Goal: Information Seeking & Learning: Learn about a topic

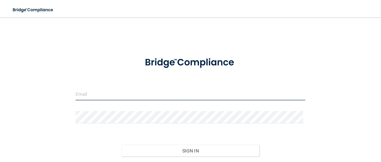
click at [112, 97] on input "email" at bounding box center [191, 94] width 230 height 12
type input "[EMAIL_ADDRESS][DOMAIN_NAME]"
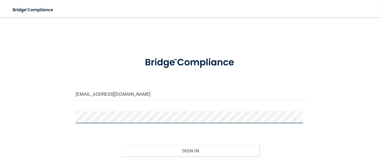
click at [121, 145] on button "Sign In" at bounding box center [190, 151] width 138 height 12
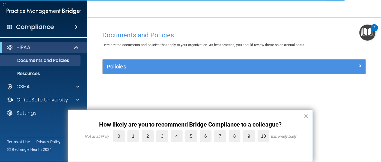
click at [305, 113] on button "×" at bounding box center [305, 116] width 5 height 9
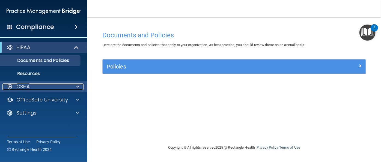
click at [78, 86] on span at bounding box center [77, 86] width 3 height 7
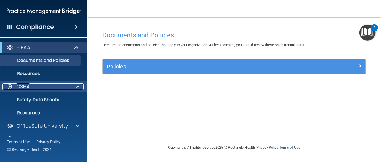
click at [79, 88] on span at bounding box center [77, 86] width 3 height 7
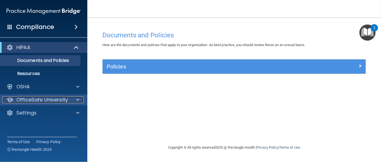
click at [78, 98] on span at bounding box center [77, 100] width 3 height 7
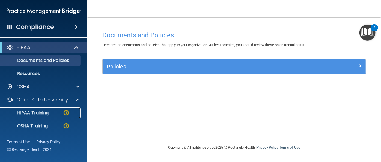
click at [65, 113] on img at bounding box center [66, 112] width 7 height 7
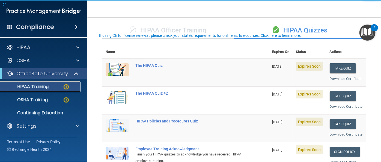
scroll to position [49, 0]
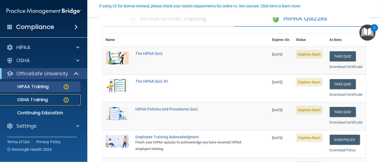
click at [64, 100] on img at bounding box center [66, 100] width 7 height 7
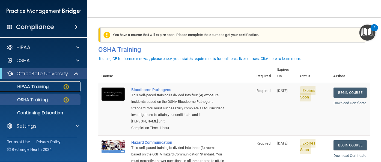
click at [64, 86] on img at bounding box center [66, 86] width 7 height 7
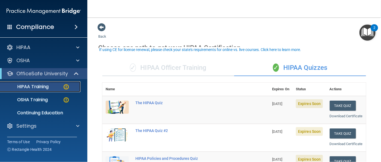
scroll to position [49, 0]
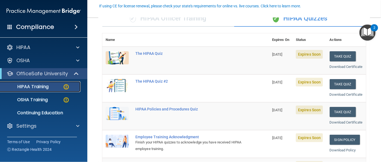
click at [65, 87] on img at bounding box center [66, 86] width 7 height 7
click at [335, 58] on button "Take Quiz" at bounding box center [343, 56] width 26 height 10
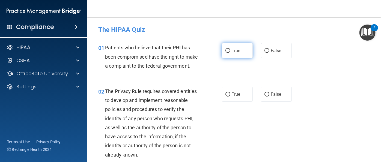
click at [222, 43] on label "True" at bounding box center [237, 50] width 31 height 15
click at [225, 49] on input "True" at bounding box center [227, 51] width 5 height 4
radio input "true"
click at [226, 47] on label "True" at bounding box center [237, 50] width 31 height 15
click at [226, 49] on input "True" at bounding box center [227, 51] width 5 height 4
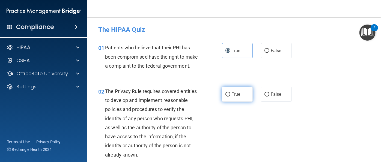
click at [232, 97] on span "True" at bounding box center [236, 94] width 8 height 5
click at [230, 97] on input "True" at bounding box center [227, 94] width 5 height 4
radio input "true"
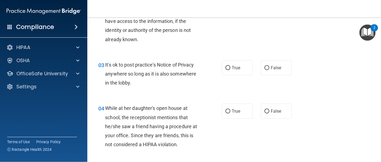
scroll to position [124, 0]
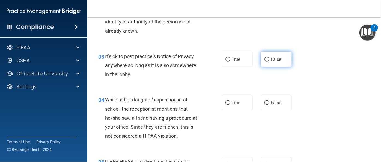
click at [266, 55] on label "False" at bounding box center [276, 59] width 31 height 15
click at [266, 58] on input "False" at bounding box center [266, 60] width 5 height 4
radio input "true"
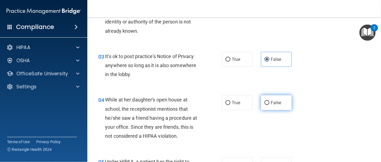
click at [271, 101] on span "False" at bounding box center [276, 102] width 11 height 5
click at [268, 101] on input "False" at bounding box center [266, 103] width 5 height 4
radio input "true"
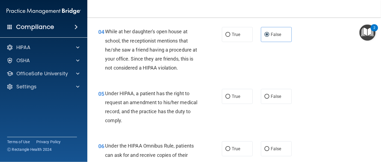
scroll to position [223, 0]
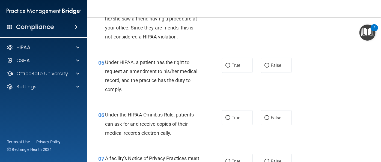
click at [261, 55] on div "05 Under HIPAA, a patient has the right to request an amendment to his/her medi…" at bounding box center [234, 77] width 280 height 53
click at [262, 59] on label "False" at bounding box center [276, 65] width 31 height 15
click at [264, 64] on input "False" at bounding box center [266, 66] width 5 height 4
radio input "true"
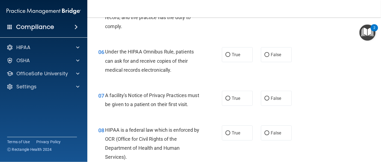
scroll to position [297, 0]
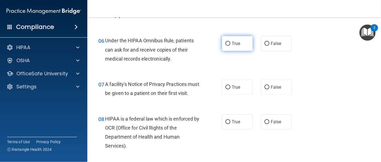
click at [246, 48] on label "True" at bounding box center [237, 43] width 31 height 15
click at [230, 46] on input "True" at bounding box center [227, 44] width 5 height 4
radio input "true"
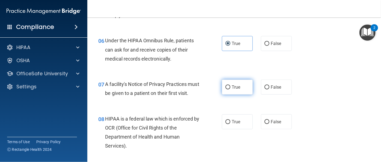
click at [238, 89] on label "True" at bounding box center [237, 87] width 31 height 15
click at [230, 89] on input "True" at bounding box center [227, 87] width 5 height 4
radio input "true"
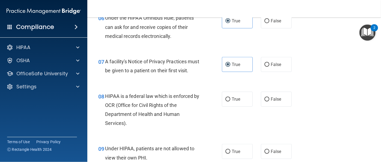
scroll to position [372, 0]
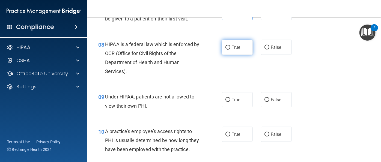
click at [240, 55] on label "True" at bounding box center [237, 47] width 31 height 15
click at [230, 50] on input "True" at bounding box center [227, 48] width 5 height 4
radio input "true"
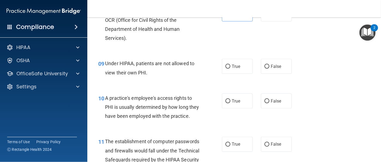
scroll to position [422, 0]
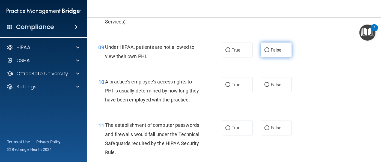
click at [271, 53] on span "False" at bounding box center [276, 49] width 11 height 5
click at [269, 52] on input "False" at bounding box center [266, 50] width 5 height 4
radio input "true"
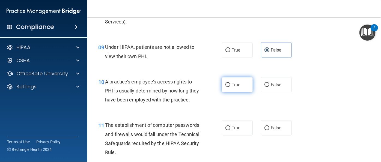
click at [232, 92] on label "True" at bounding box center [237, 84] width 31 height 15
click at [230, 87] on input "True" at bounding box center [227, 85] width 5 height 4
radio input "true"
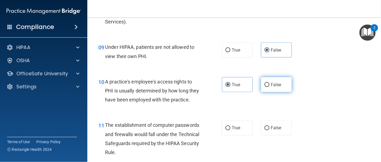
click at [261, 91] on label "False" at bounding box center [276, 84] width 31 height 15
click at [264, 87] on input "False" at bounding box center [266, 85] width 5 height 4
radio input "true"
radio input "false"
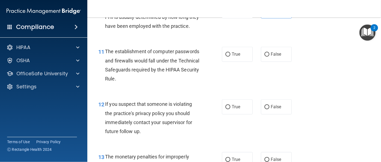
scroll to position [521, 0]
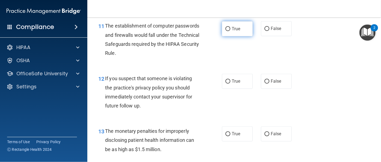
click at [231, 36] on label "True" at bounding box center [237, 28] width 31 height 15
click at [230, 31] on input "True" at bounding box center [227, 29] width 5 height 4
radio input "true"
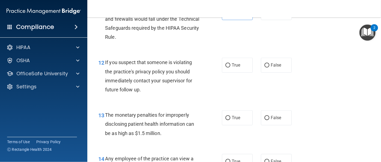
scroll to position [546, 0]
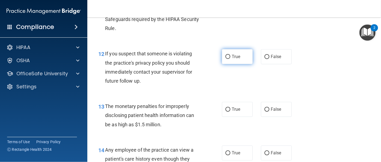
click at [242, 64] on label "True" at bounding box center [237, 56] width 31 height 15
click at [230, 59] on input "True" at bounding box center [227, 57] width 5 height 4
radio input "true"
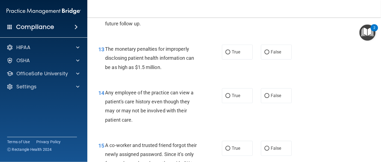
scroll to position [620, 0]
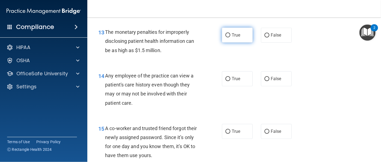
click at [241, 43] on label "True" at bounding box center [237, 35] width 31 height 15
click at [230, 37] on input "True" at bounding box center [227, 35] width 5 height 4
radio input "true"
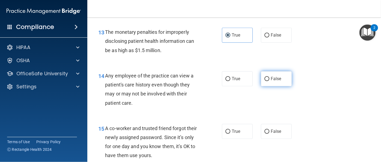
click at [271, 81] on span "False" at bounding box center [276, 78] width 11 height 5
click at [269, 81] on input "False" at bounding box center [266, 79] width 5 height 4
radio input "true"
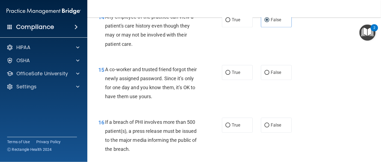
scroll to position [694, 0]
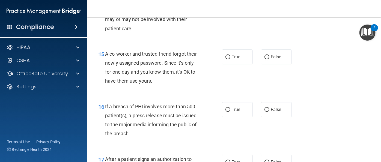
click at [257, 64] on div "True False" at bounding box center [259, 56] width 74 height 15
click at [261, 64] on label "False" at bounding box center [276, 56] width 31 height 15
click at [264, 59] on input "False" at bounding box center [266, 57] width 5 height 4
radio input "true"
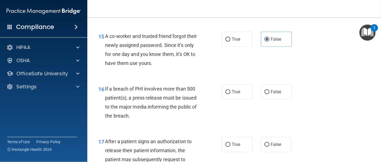
scroll to position [744, 0]
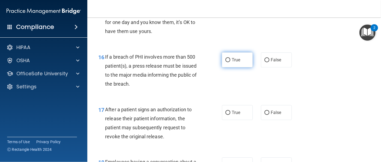
click at [238, 62] on span "True" at bounding box center [236, 59] width 8 height 5
click at [230, 62] on input "True" at bounding box center [227, 60] width 5 height 4
radio input "true"
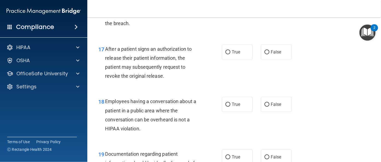
scroll to position [818, 0]
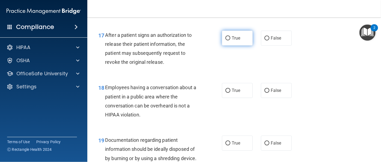
click at [234, 46] on label "True" at bounding box center [237, 38] width 31 height 15
click at [230, 40] on input "True" at bounding box center [227, 38] width 5 height 4
radio input "true"
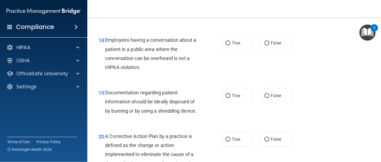
scroll to position [868, 0]
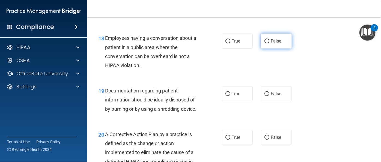
click at [266, 49] on label "False" at bounding box center [276, 41] width 31 height 15
click at [266, 43] on input "False" at bounding box center [266, 41] width 5 height 4
radio input "true"
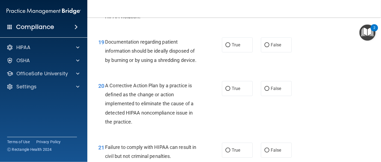
scroll to position [918, 0]
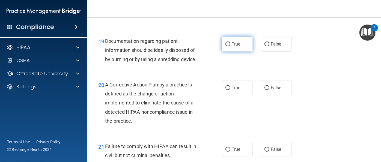
click at [242, 52] on label "True" at bounding box center [237, 44] width 31 height 15
click at [230, 46] on input "True" at bounding box center [227, 44] width 5 height 4
radio input "true"
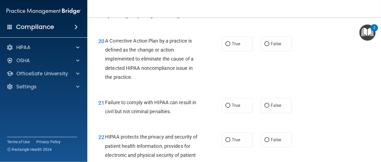
scroll to position [967, 0]
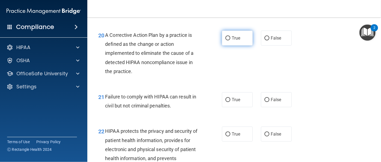
click at [238, 46] on label "True" at bounding box center [237, 38] width 31 height 15
click at [230, 40] on input "True" at bounding box center [227, 38] width 5 height 4
radio input "true"
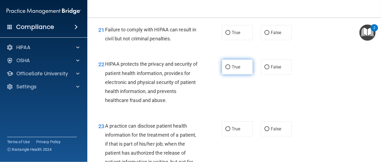
scroll to position [1042, 0]
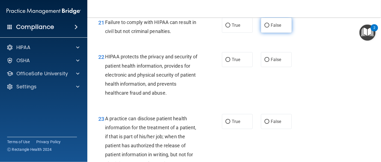
click at [264, 28] on input "False" at bounding box center [266, 25] width 5 height 4
radio input "true"
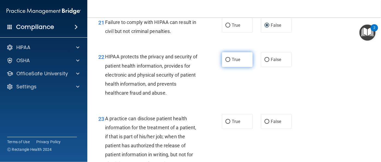
click at [236, 62] on span "True" at bounding box center [236, 59] width 8 height 5
click at [230, 62] on input "True" at bounding box center [227, 60] width 5 height 4
radio input "true"
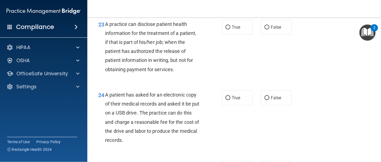
scroll to position [1141, 0]
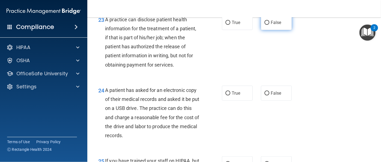
click at [261, 30] on label "False" at bounding box center [276, 22] width 31 height 15
click at [264, 25] on input "False" at bounding box center [266, 23] width 5 height 4
radio input "true"
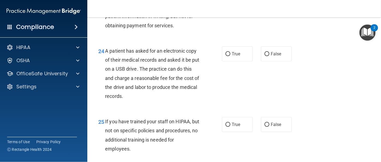
scroll to position [1190, 0]
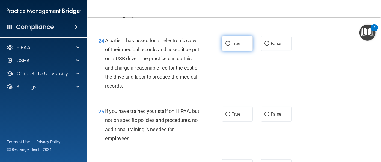
click at [247, 51] on label "True" at bounding box center [237, 43] width 31 height 15
click at [230, 46] on input "True" at bounding box center [227, 44] width 5 height 4
radio input "true"
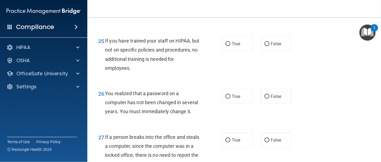
scroll to position [1265, 0]
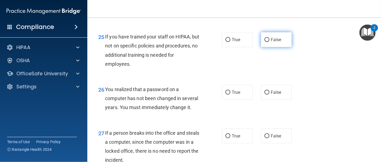
click at [270, 47] on label "False" at bounding box center [276, 39] width 31 height 15
click at [269, 42] on input "False" at bounding box center [266, 40] width 5 height 4
radio input "true"
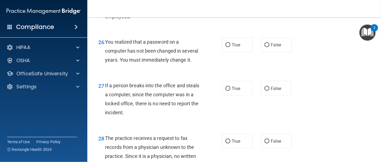
scroll to position [1314, 0]
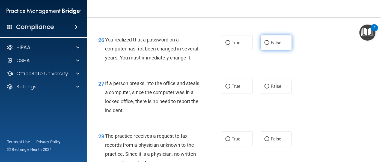
click at [262, 50] on label "False" at bounding box center [276, 42] width 31 height 15
click at [264, 45] on input "False" at bounding box center [266, 43] width 5 height 4
radio input "true"
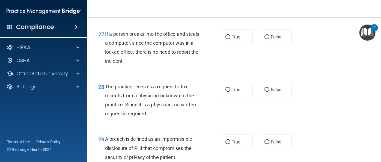
scroll to position [1364, 0]
click at [261, 44] on label "False" at bounding box center [276, 36] width 31 height 15
click at [264, 39] on input "False" at bounding box center [266, 37] width 5 height 4
radio input "true"
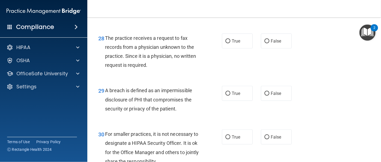
scroll to position [1414, 0]
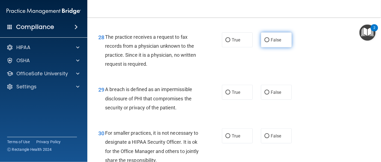
click at [265, 42] on input "False" at bounding box center [266, 40] width 5 height 4
radio input "true"
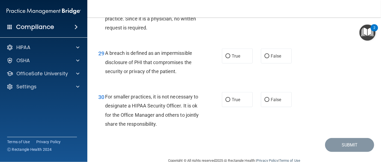
scroll to position [1463, 0]
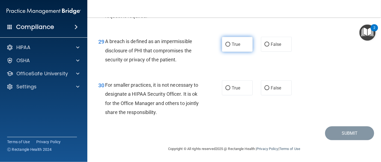
click at [240, 52] on label "True" at bounding box center [237, 44] width 31 height 15
click at [230, 47] on input "True" at bounding box center [227, 45] width 5 height 4
radio input "true"
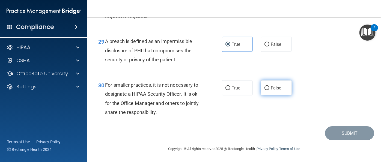
click at [264, 86] on input "False" at bounding box center [266, 88] width 5 height 4
radio input "true"
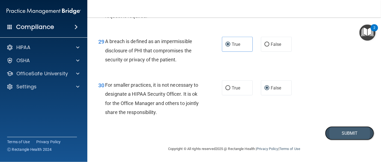
click at [335, 132] on button "Submit" at bounding box center [349, 133] width 49 height 14
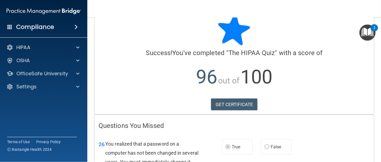
scroll to position [25, 0]
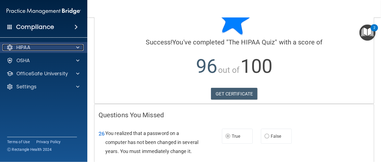
click at [75, 50] on div at bounding box center [77, 47] width 14 height 7
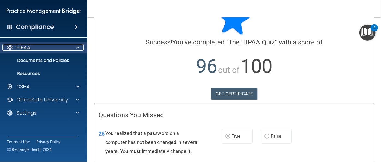
click at [60, 50] on div "HIPAA" at bounding box center [36, 47] width 68 height 7
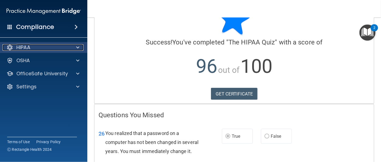
click at [60, 50] on div "HIPAA" at bounding box center [36, 47] width 68 height 7
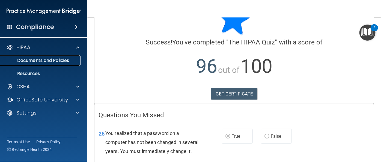
click at [52, 60] on p "Documents and Policies" at bounding box center [41, 60] width 74 height 5
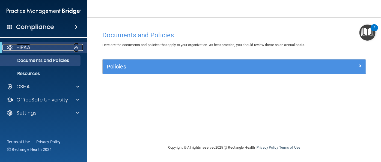
click at [72, 50] on div at bounding box center [76, 47] width 13 height 7
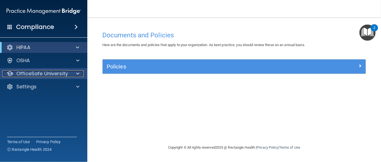
click at [62, 72] on p "OfficeSafe University" at bounding box center [42, 73] width 52 height 7
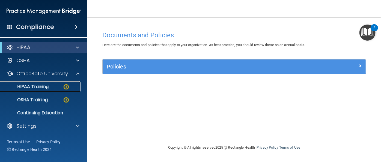
click at [65, 87] on img at bounding box center [66, 86] width 7 height 7
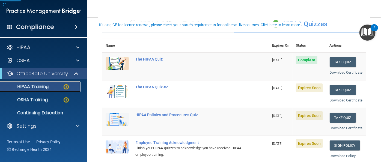
scroll to position [49, 0]
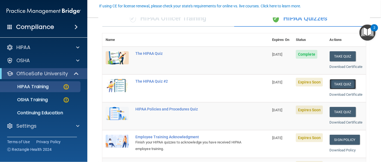
click at [335, 89] on button "Take Quiz" at bounding box center [343, 84] width 26 height 10
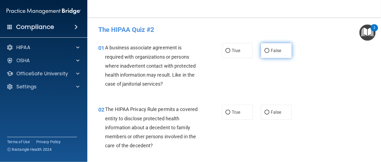
click at [259, 52] on div "True False" at bounding box center [259, 50] width 74 height 15
click at [261, 52] on label "False" at bounding box center [276, 50] width 31 height 15
click at [264, 52] on input "False" at bounding box center [266, 51] width 5 height 4
radio input "true"
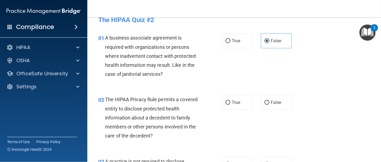
scroll to position [25, 0]
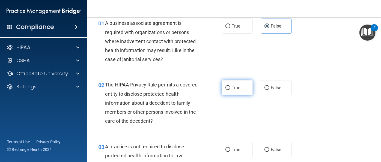
click at [240, 91] on label "True" at bounding box center [237, 87] width 31 height 15
click at [230, 90] on input "True" at bounding box center [227, 88] width 5 height 4
radio input "true"
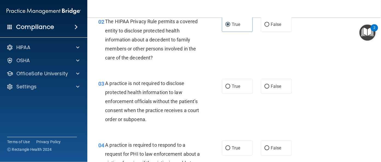
scroll to position [124, 0]
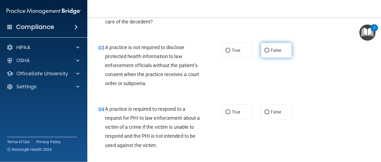
click at [267, 49] on input "False" at bounding box center [266, 51] width 5 height 4
radio input "true"
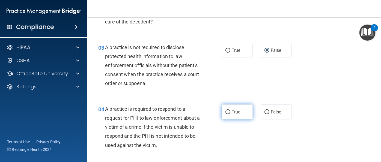
click at [242, 112] on label "True" at bounding box center [237, 111] width 31 height 15
click at [230, 112] on input "True" at bounding box center [227, 112] width 5 height 4
radio input "true"
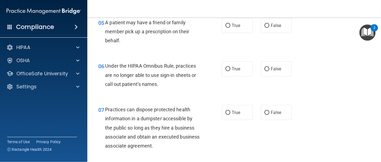
scroll to position [273, 0]
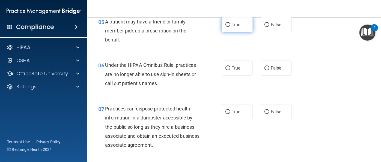
click at [247, 27] on label "True" at bounding box center [237, 24] width 31 height 15
click at [230, 27] on input "True" at bounding box center [227, 25] width 5 height 4
radio input "true"
click at [264, 67] on input "False" at bounding box center [266, 68] width 5 height 4
radio input "true"
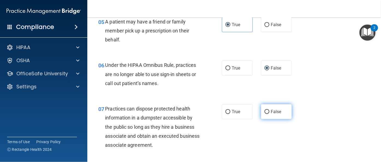
click at [267, 111] on input "False" at bounding box center [266, 112] width 5 height 4
radio input "true"
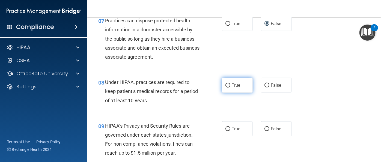
scroll to position [372, 0]
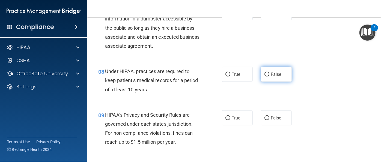
click at [261, 74] on label "False" at bounding box center [276, 74] width 31 height 15
click at [264, 74] on input "False" at bounding box center [266, 75] width 5 height 4
radio input "true"
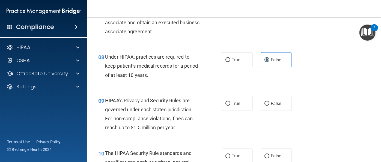
scroll to position [422, 0]
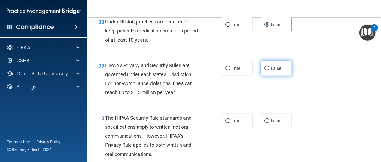
click at [268, 67] on label "False" at bounding box center [276, 68] width 31 height 15
click at [268, 67] on input "False" at bounding box center [266, 69] width 5 height 4
radio input "true"
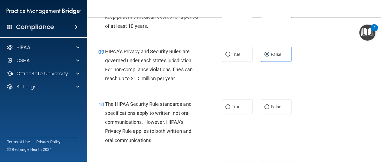
scroll to position [471, 0]
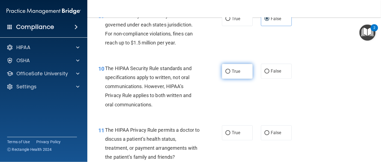
click at [236, 79] on div "10 The HIPAA Security Rule standards and specifications apply to written, not o…" at bounding box center [234, 88] width 280 height 62
click at [237, 76] on label "True" at bounding box center [237, 71] width 31 height 15
click at [230, 74] on input "True" at bounding box center [227, 72] width 5 height 4
radio input "true"
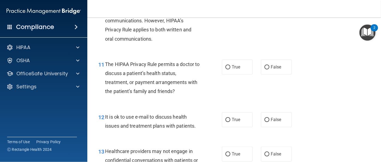
scroll to position [570, 0]
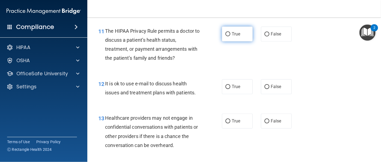
click at [234, 33] on span "True" at bounding box center [236, 33] width 8 height 5
click at [230, 33] on input "True" at bounding box center [227, 34] width 5 height 4
radio input "true"
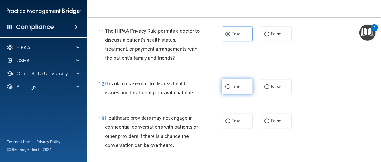
click at [243, 85] on label "True" at bounding box center [237, 86] width 31 height 15
click at [230, 85] on input "True" at bounding box center [227, 87] width 5 height 4
radio input "true"
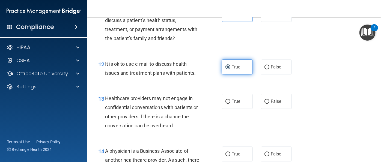
scroll to position [620, 0]
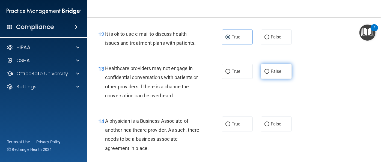
click at [264, 71] on input "False" at bounding box center [266, 72] width 5 height 4
radio input "true"
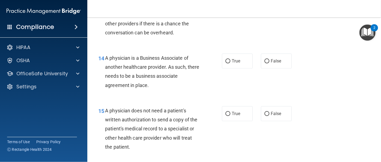
scroll to position [694, 0]
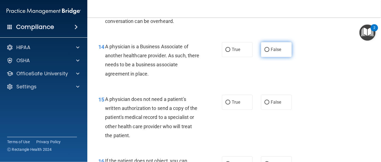
click at [266, 49] on input "False" at bounding box center [266, 50] width 5 height 4
radio input "true"
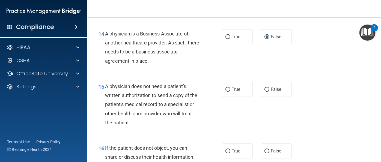
scroll to position [719, 0]
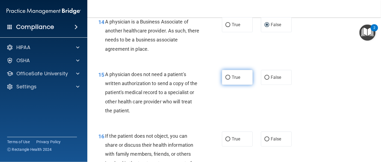
click at [232, 79] on span "True" at bounding box center [236, 77] width 8 height 5
click at [230, 79] on input "True" at bounding box center [227, 78] width 5 height 4
radio input "true"
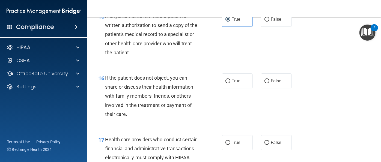
scroll to position [794, 0]
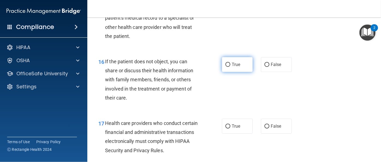
click at [244, 68] on label "True" at bounding box center [237, 64] width 31 height 15
click at [230, 67] on input "True" at bounding box center [227, 65] width 5 height 4
radio input "true"
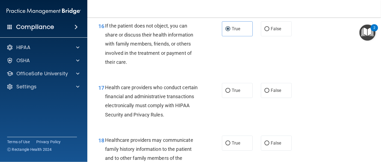
scroll to position [843, 0]
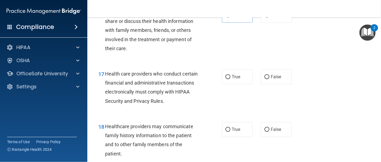
click at [241, 85] on div "17 Health care providers who conduct certain financial and administrative trans…" at bounding box center [234, 88] width 280 height 53
click at [241, 80] on label "True" at bounding box center [237, 76] width 31 height 15
click at [230, 79] on input "True" at bounding box center [227, 77] width 5 height 4
radio input "true"
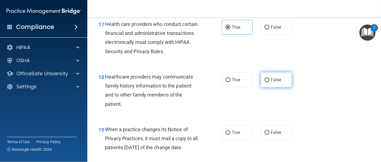
click at [262, 82] on label "False" at bounding box center [276, 79] width 31 height 15
click at [264, 82] on input "False" at bounding box center [266, 80] width 5 height 4
radio input "true"
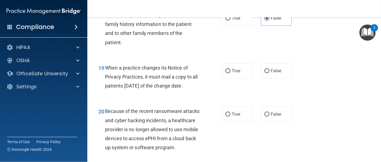
scroll to position [967, 0]
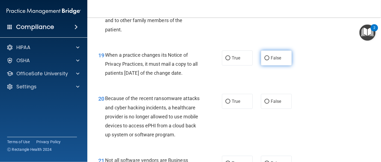
click at [267, 59] on input "False" at bounding box center [266, 58] width 5 height 4
radio input "true"
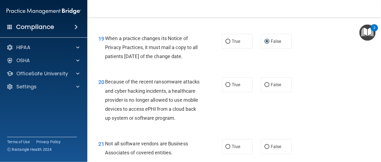
scroll to position [1017, 0]
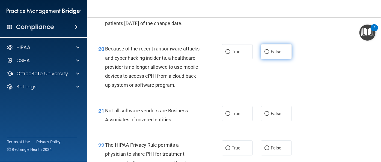
click at [264, 57] on label "False" at bounding box center [276, 51] width 31 height 15
click at [264, 54] on input "False" at bounding box center [266, 52] width 5 height 4
radio input "true"
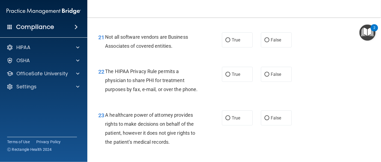
scroll to position [1091, 0]
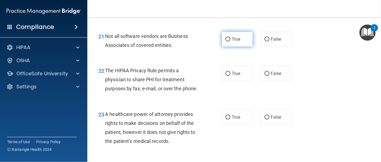
click at [246, 47] on label "True" at bounding box center [237, 39] width 31 height 15
click at [230, 41] on input "True" at bounding box center [227, 39] width 5 height 4
radio input "true"
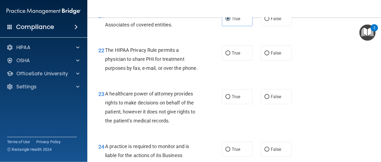
scroll to position [1141, 0]
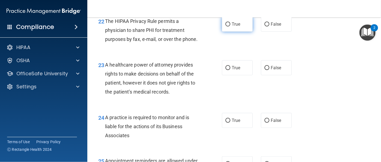
click at [239, 32] on label "True" at bounding box center [237, 24] width 31 height 15
click at [230, 26] on input "True" at bounding box center [227, 24] width 5 height 4
radio input "true"
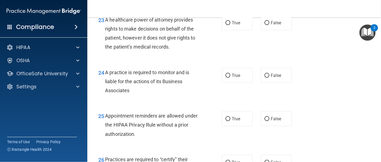
scroll to position [1190, 0]
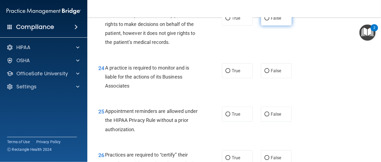
click at [266, 20] on input "False" at bounding box center [266, 18] width 5 height 4
radio input "true"
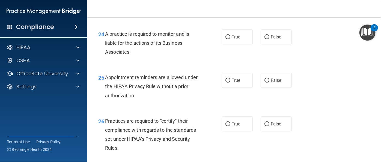
scroll to position [1240, 0]
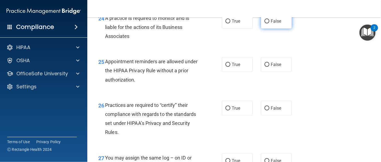
click at [267, 29] on label "False" at bounding box center [276, 21] width 31 height 15
click at [267, 23] on input "False" at bounding box center [266, 21] width 5 height 4
radio input "true"
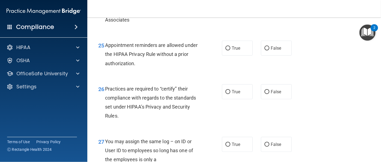
scroll to position [1265, 0]
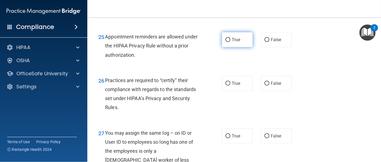
click at [222, 47] on label "True" at bounding box center [237, 39] width 31 height 15
click at [225, 42] on input "True" at bounding box center [227, 40] width 5 height 4
radio input "true"
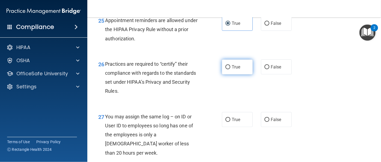
scroll to position [1290, 0]
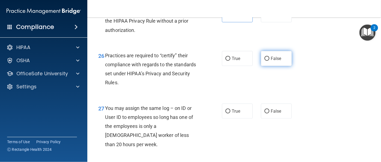
click at [265, 66] on label "False" at bounding box center [276, 58] width 31 height 15
click at [265, 61] on input "False" at bounding box center [266, 59] width 5 height 4
radio input "true"
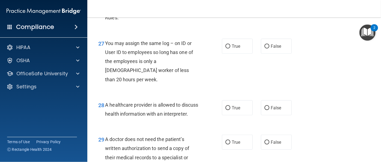
scroll to position [1364, 0]
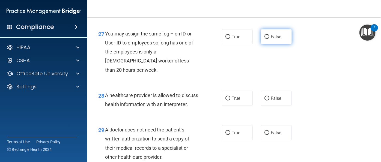
click at [261, 44] on label "False" at bounding box center [276, 36] width 31 height 15
click at [264, 39] on input "False" at bounding box center [266, 37] width 5 height 4
radio input "true"
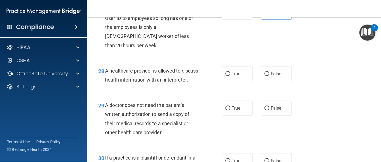
scroll to position [1414, 0]
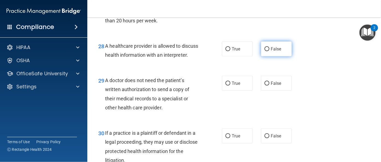
click at [261, 56] on label "False" at bounding box center [276, 48] width 31 height 15
click at [264, 51] on input "False" at bounding box center [266, 49] width 5 height 4
radio input "true"
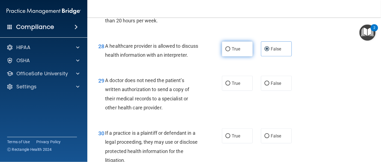
click at [247, 56] on label "True" at bounding box center [237, 48] width 31 height 15
click at [230, 51] on input "True" at bounding box center [227, 49] width 5 height 4
radio input "true"
radio input "false"
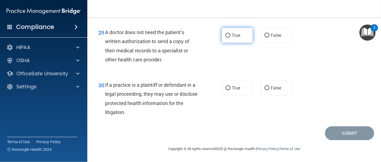
click at [241, 43] on label "True" at bounding box center [237, 35] width 31 height 15
click at [230, 38] on input "True" at bounding box center [227, 36] width 5 height 4
radio input "true"
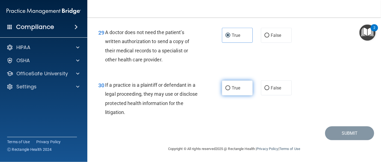
click at [239, 88] on label "True" at bounding box center [237, 87] width 31 height 15
click at [230, 88] on input "True" at bounding box center [227, 88] width 5 height 4
radio input "true"
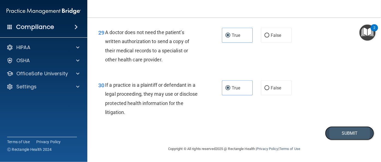
click at [335, 129] on button "Submit" at bounding box center [349, 133] width 49 height 14
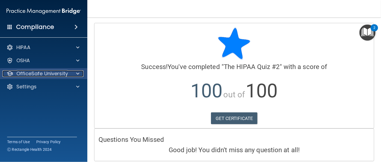
click at [71, 75] on div at bounding box center [77, 73] width 14 height 7
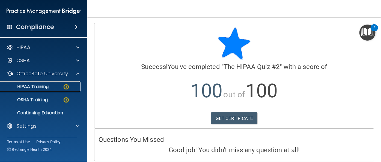
click at [68, 85] on img at bounding box center [66, 86] width 7 height 7
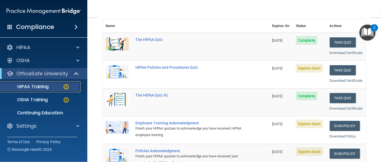
scroll to position [74, 0]
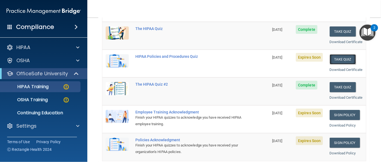
click at [333, 64] on button "Take Quiz" at bounding box center [343, 59] width 26 height 10
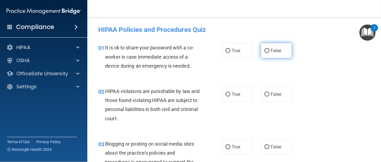
click at [264, 49] on input "False" at bounding box center [266, 51] width 5 height 4
radio input "true"
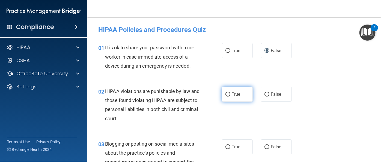
drag, startPoint x: 245, startPoint y: 96, endPoint x: 244, endPoint y: 93, distance: 3.6
click at [245, 96] on label "True" at bounding box center [237, 94] width 31 height 15
click at [230, 96] on input "True" at bounding box center [227, 94] width 5 height 4
radio input "true"
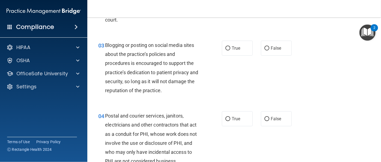
scroll to position [99, 0]
click at [266, 46] on input "False" at bounding box center [266, 48] width 5 height 4
radio input "true"
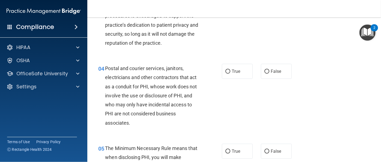
scroll to position [149, 0]
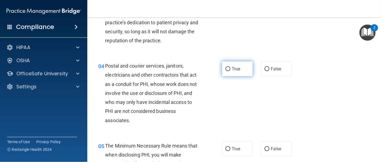
click at [236, 67] on span "True" at bounding box center [236, 68] width 8 height 5
click at [230, 67] on input "True" at bounding box center [227, 69] width 5 height 4
radio input "true"
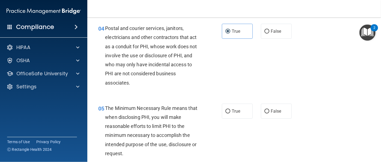
scroll to position [198, 0]
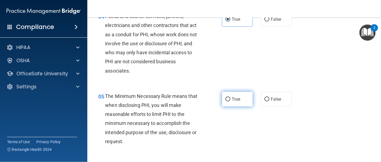
click at [247, 101] on label "True" at bounding box center [237, 99] width 31 height 15
click at [230, 101] on input "True" at bounding box center [227, 99] width 5 height 4
radio input "true"
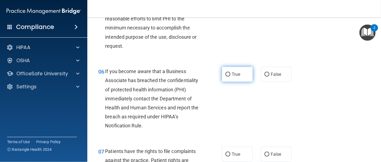
scroll to position [297, 0]
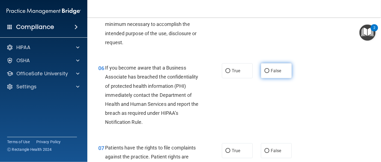
click at [266, 69] on input "False" at bounding box center [266, 71] width 5 height 4
radio input "true"
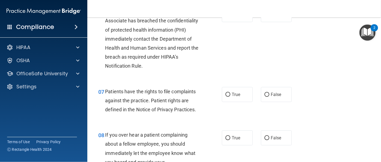
scroll to position [372, 0]
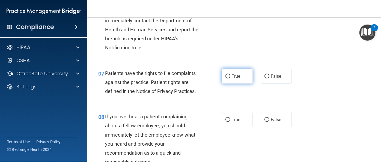
click at [238, 73] on label "True" at bounding box center [237, 76] width 31 height 15
click at [230, 74] on input "True" at bounding box center [227, 76] width 5 height 4
radio input "true"
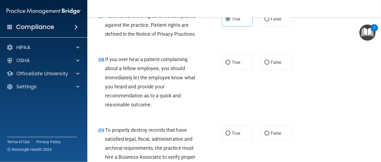
scroll to position [446, 0]
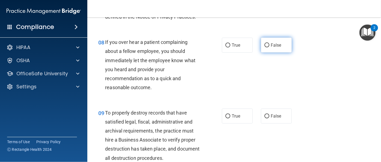
click at [271, 47] on span "False" at bounding box center [276, 45] width 11 height 5
click at [269, 47] on input "False" at bounding box center [266, 45] width 5 height 4
radio input "true"
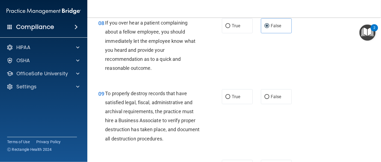
scroll to position [496, 0]
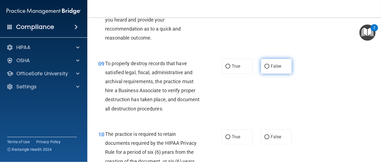
click at [267, 68] on input "False" at bounding box center [266, 67] width 5 height 4
radio input "true"
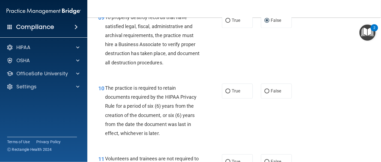
scroll to position [570, 0]
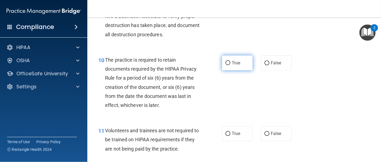
click at [226, 67] on label "True" at bounding box center [237, 62] width 31 height 15
click at [226, 65] on input "True" at bounding box center [227, 63] width 5 height 4
radio input "true"
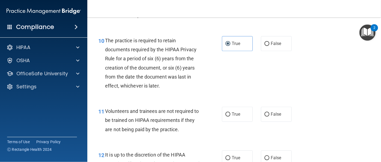
scroll to position [645, 0]
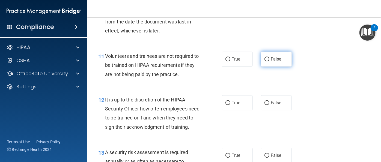
click at [265, 58] on input "False" at bounding box center [266, 59] width 5 height 4
radio input "true"
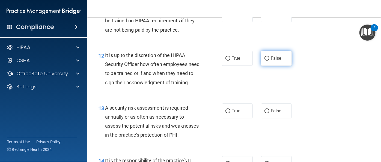
scroll to position [694, 0]
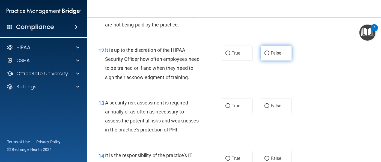
click at [261, 52] on label "False" at bounding box center [276, 53] width 31 height 15
click at [264, 52] on input "False" at bounding box center [266, 53] width 5 height 4
radio input "true"
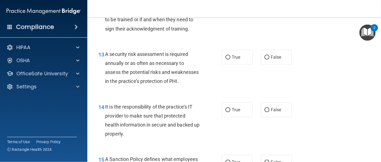
scroll to position [744, 0]
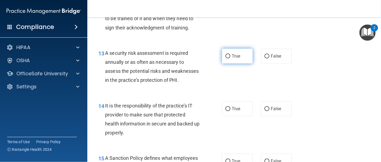
click at [248, 64] on label "True" at bounding box center [237, 56] width 31 height 15
click at [230, 58] on input "True" at bounding box center [227, 56] width 5 height 4
radio input "true"
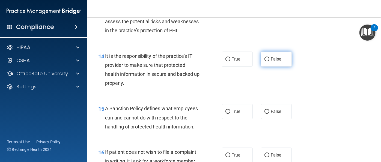
click at [264, 61] on input "False" at bounding box center [266, 59] width 5 height 4
radio input "true"
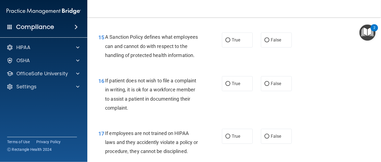
scroll to position [868, 0]
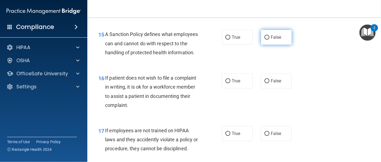
click at [271, 40] on span "False" at bounding box center [276, 37] width 11 height 5
click at [269, 40] on input "False" at bounding box center [266, 37] width 5 height 4
radio input "true"
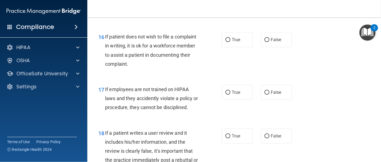
scroll to position [918, 0]
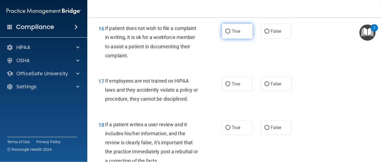
click at [237, 34] on span "True" at bounding box center [236, 31] width 8 height 5
click at [230, 34] on input "True" at bounding box center [227, 31] width 5 height 4
radio input "true"
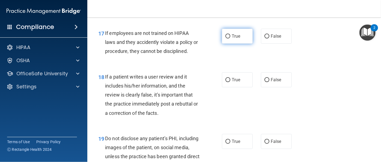
scroll to position [967, 0]
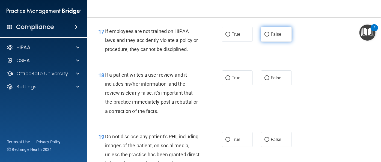
click at [267, 42] on label "False" at bounding box center [276, 34] width 31 height 15
click at [267, 37] on input "False" at bounding box center [266, 34] width 5 height 4
radio input "true"
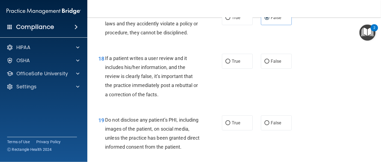
scroll to position [1017, 0]
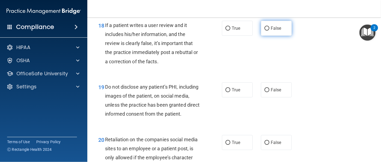
click at [271, 31] on span "False" at bounding box center [276, 28] width 11 height 5
click at [269, 31] on input "False" at bounding box center [266, 28] width 5 height 4
radio input "true"
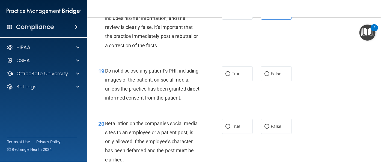
scroll to position [1042, 0]
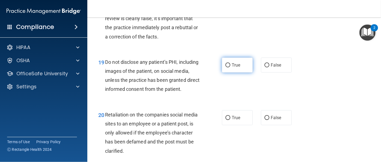
click at [246, 73] on label "True" at bounding box center [237, 65] width 31 height 15
click at [230, 67] on input "True" at bounding box center [227, 65] width 5 height 4
radio input "true"
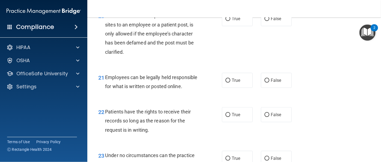
scroll to position [1141, 0]
click at [267, 26] on label "False" at bounding box center [276, 18] width 31 height 15
click at [267, 21] on input "False" at bounding box center [266, 19] width 5 height 4
radio input "true"
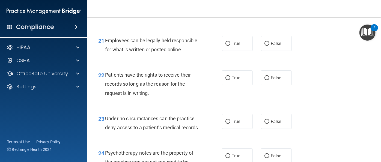
scroll to position [1190, 0]
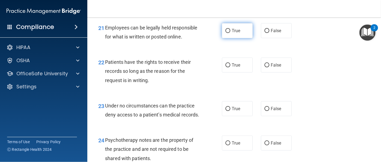
click at [247, 38] on label "True" at bounding box center [237, 30] width 31 height 15
click at [230, 33] on input "True" at bounding box center [227, 31] width 5 height 4
radio input "true"
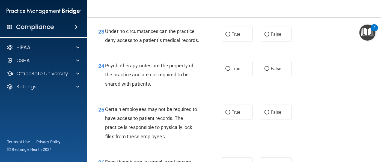
scroll to position [1240, 0]
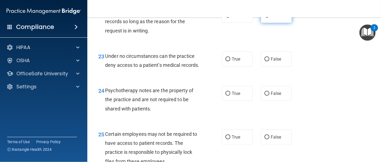
click at [261, 23] on label "False" at bounding box center [276, 15] width 31 height 15
click at [264, 18] on input "False" at bounding box center [266, 16] width 5 height 4
radio input "true"
click at [262, 67] on label "False" at bounding box center [276, 59] width 31 height 15
click at [264, 61] on input "False" at bounding box center [266, 59] width 5 height 4
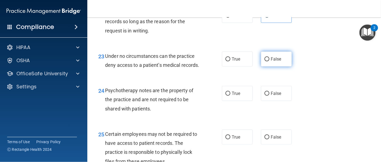
radio input "true"
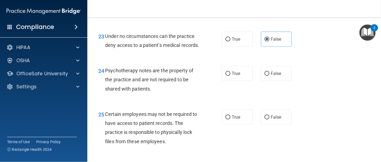
scroll to position [1314, 0]
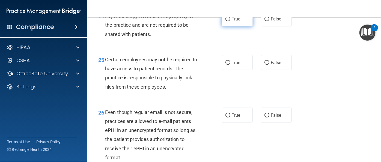
click at [245, 26] on label "True" at bounding box center [237, 18] width 31 height 15
click at [230, 21] on input "True" at bounding box center [227, 19] width 5 height 4
radio input "true"
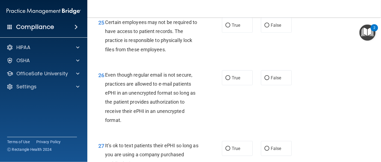
scroll to position [1364, 0]
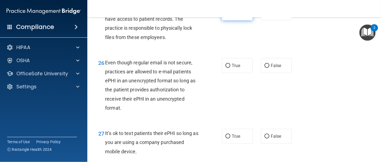
click at [247, 20] on label "True" at bounding box center [237, 12] width 31 height 15
click at [230, 15] on input "True" at bounding box center [227, 13] width 5 height 4
radio input "true"
click at [236, 68] on span "True" at bounding box center [236, 65] width 8 height 5
click at [230, 68] on input "True" at bounding box center [227, 66] width 5 height 4
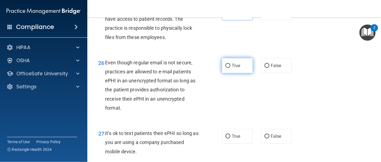
radio input "true"
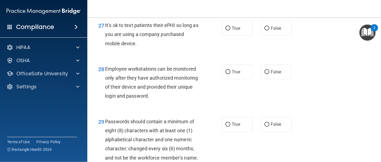
scroll to position [1488, 0]
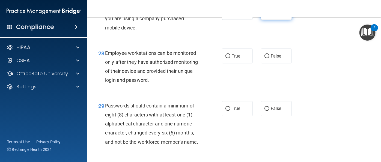
click at [265, 20] on label "False" at bounding box center [276, 12] width 31 height 15
click at [265, 15] on input "False" at bounding box center [266, 13] width 5 height 4
radio input "true"
click at [271, 59] on span "False" at bounding box center [276, 55] width 11 height 5
click at [269, 58] on input "False" at bounding box center [266, 56] width 5 height 4
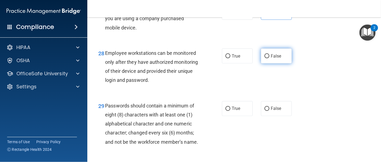
radio input "true"
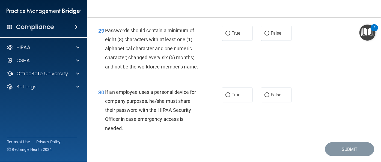
scroll to position [1587, 0]
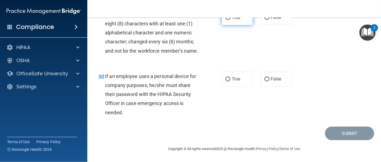
click at [242, 25] on label "True" at bounding box center [237, 17] width 31 height 15
click at [230, 20] on input "True" at bounding box center [227, 18] width 5 height 4
radio input "true"
click at [267, 81] on input "False" at bounding box center [266, 79] width 5 height 4
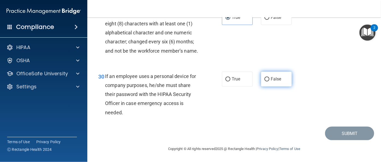
radio input "true"
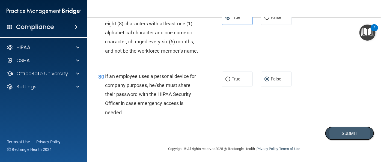
click at [337, 134] on button "Submit" at bounding box center [349, 134] width 49 height 14
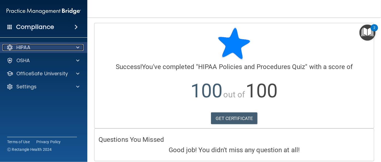
click at [64, 49] on div "HIPAA" at bounding box center [36, 47] width 68 height 7
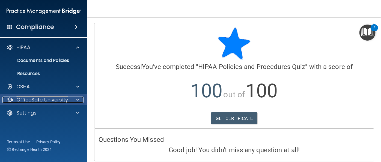
click at [72, 99] on div at bounding box center [77, 100] width 14 height 7
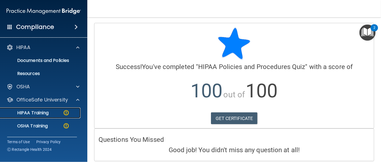
click at [67, 113] on img at bounding box center [66, 112] width 7 height 7
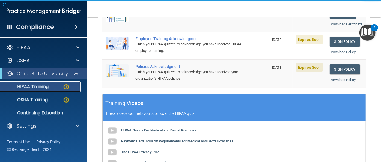
scroll to position [149, 0]
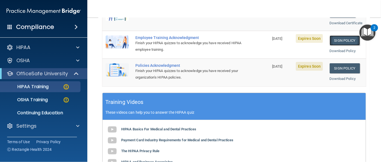
click at [330, 46] on link "Sign Policy" at bounding box center [345, 40] width 30 height 10
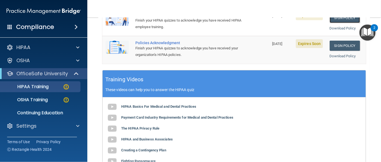
scroll to position [174, 0]
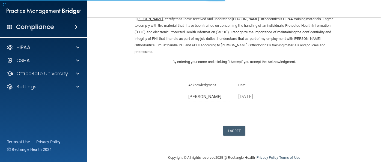
scroll to position [29, 0]
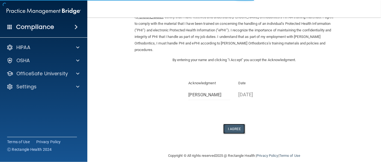
click at [235, 124] on button "I Agree" at bounding box center [234, 129] width 22 height 10
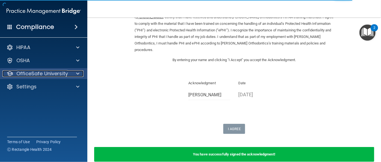
click at [68, 73] on div "OfficeSafe University" at bounding box center [36, 73] width 68 height 7
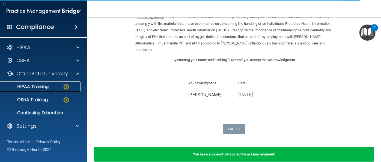
click at [68, 88] on img at bounding box center [66, 86] width 7 height 7
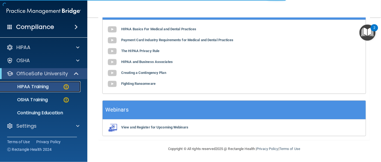
scroll to position [267, 0]
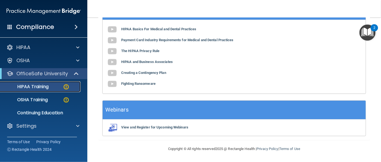
click at [68, 87] on img at bounding box center [66, 86] width 7 height 7
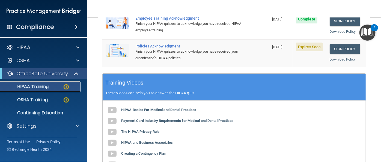
scroll to position [168, 0]
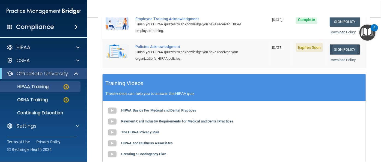
click at [343, 64] on td "Sign Policy Sign Policy Download Policy" at bounding box center [346, 54] width 40 height 28
click at [343, 55] on link "Sign Policy" at bounding box center [345, 49] width 30 height 10
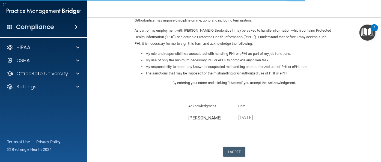
scroll to position [88, 0]
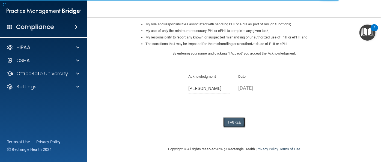
click at [238, 121] on button "I Agree" at bounding box center [234, 122] width 22 height 10
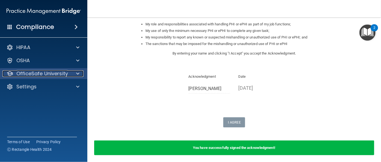
click at [77, 71] on span at bounding box center [77, 73] width 3 height 7
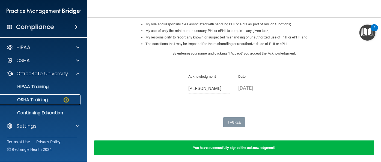
click at [66, 100] on img at bounding box center [66, 100] width 7 height 7
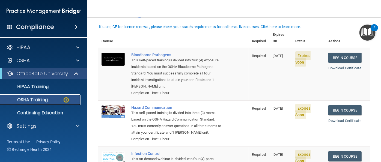
scroll to position [26, 0]
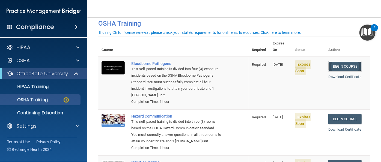
click at [330, 61] on link "Begin Course" at bounding box center [344, 66] width 33 height 10
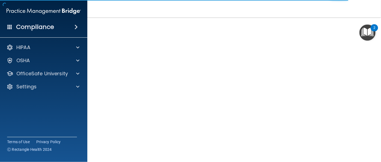
scroll to position [33, 0]
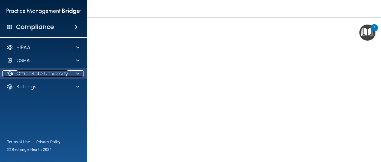
click at [77, 73] on span at bounding box center [77, 73] width 3 height 7
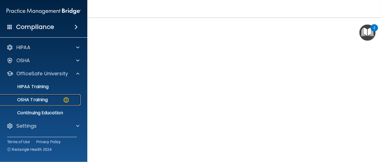
click at [67, 101] on img at bounding box center [66, 100] width 7 height 7
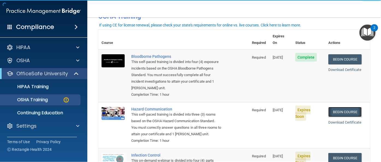
click at [337, 107] on link "Begin Course" at bounding box center [344, 112] width 33 height 10
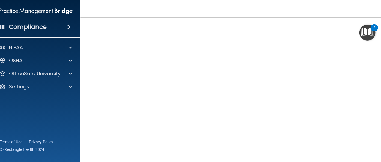
scroll to position [59, 0]
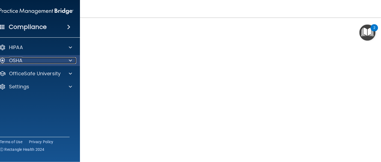
click at [69, 62] on span at bounding box center [70, 60] width 3 height 7
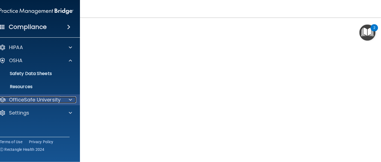
click at [64, 102] on div at bounding box center [70, 100] width 14 height 7
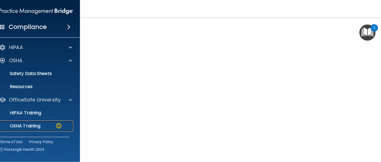
click at [58, 127] on img at bounding box center [58, 126] width 7 height 7
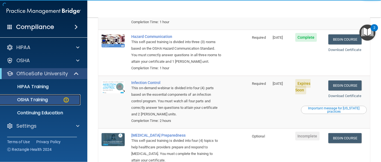
scroll to position [109, 0]
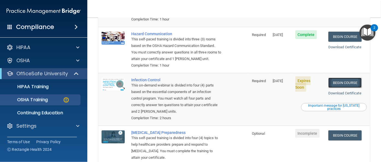
click at [338, 82] on link "Begin Course" at bounding box center [344, 83] width 33 height 10
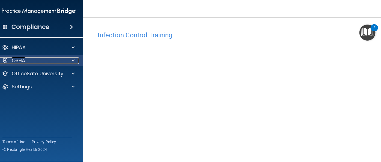
click at [71, 61] on span at bounding box center [72, 60] width 3 height 7
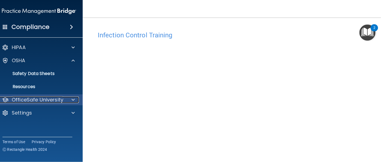
click at [66, 100] on div at bounding box center [72, 100] width 14 height 7
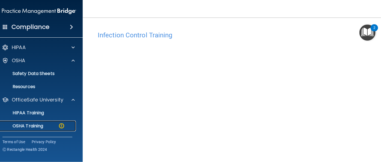
click at [58, 124] on img at bounding box center [61, 126] width 7 height 7
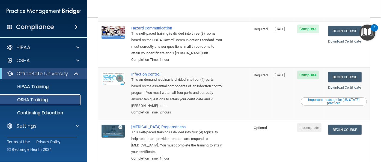
scroll to position [124, 0]
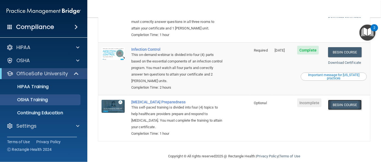
click at [338, 100] on link "Begin Course" at bounding box center [344, 105] width 33 height 10
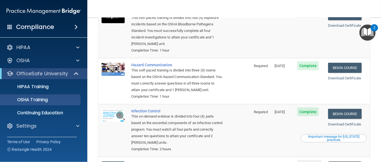
scroll to position [0, 0]
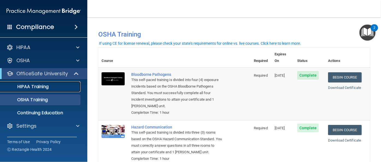
click at [47, 88] on p "HIPAA Training" at bounding box center [26, 86] width 45 height 5
